Goal: Transaction & Acquisition: Download file/media

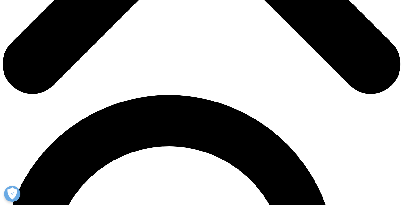
scroll to position [313, 0]
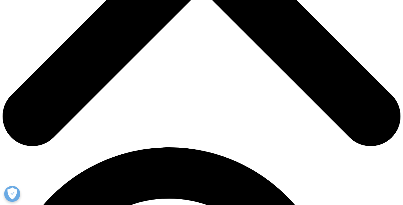
scroll to position [255, 0]
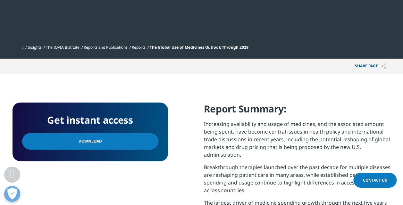
scroll to position [182, 0]
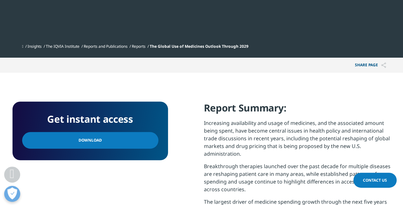
click at [142, 140] on link "Download" at bounding box center [90, 140] width 136 height 17
